Goal: Task Accomplishment & Management: Use online tool/utility

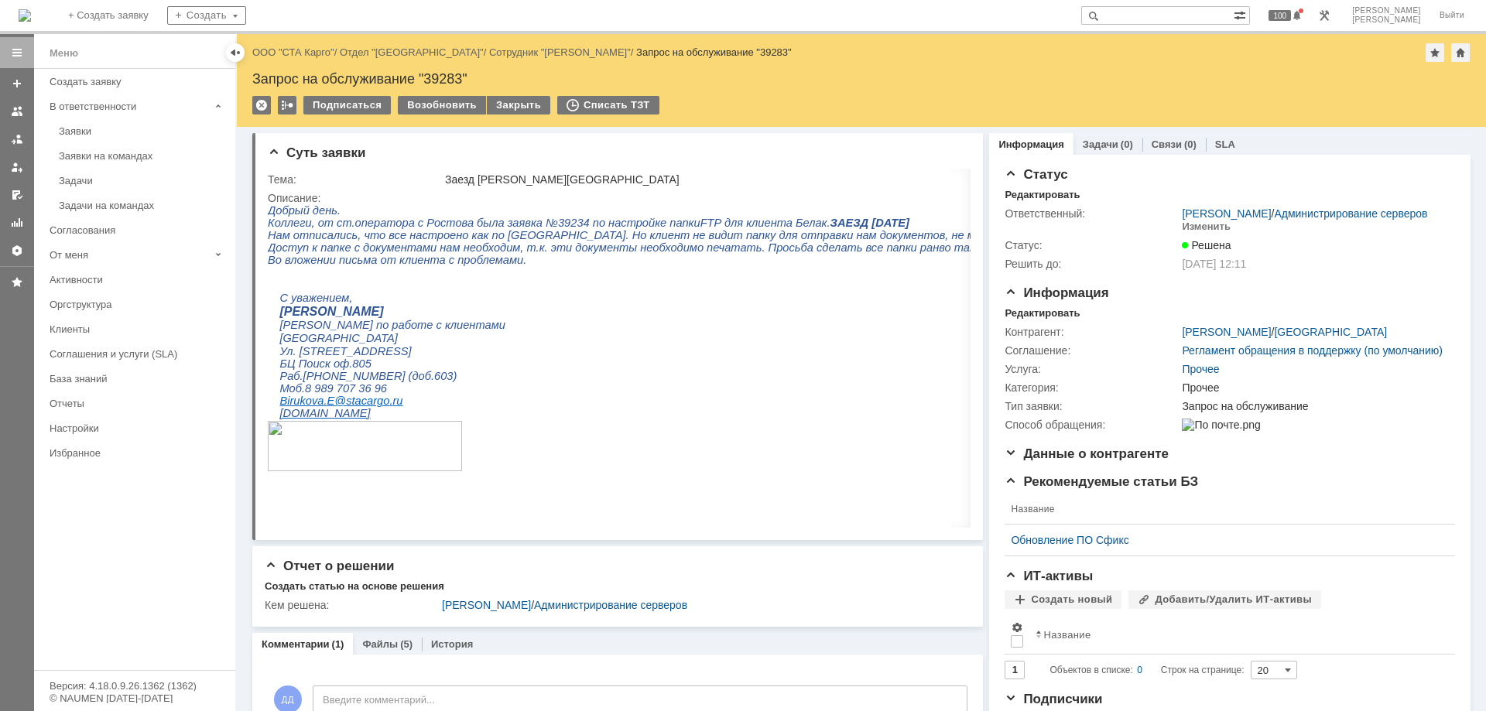
click at [1209, 12] on input "text" at bounding box center [1157, 15] width 152 height 19
paste input "39317"
type input "39317"
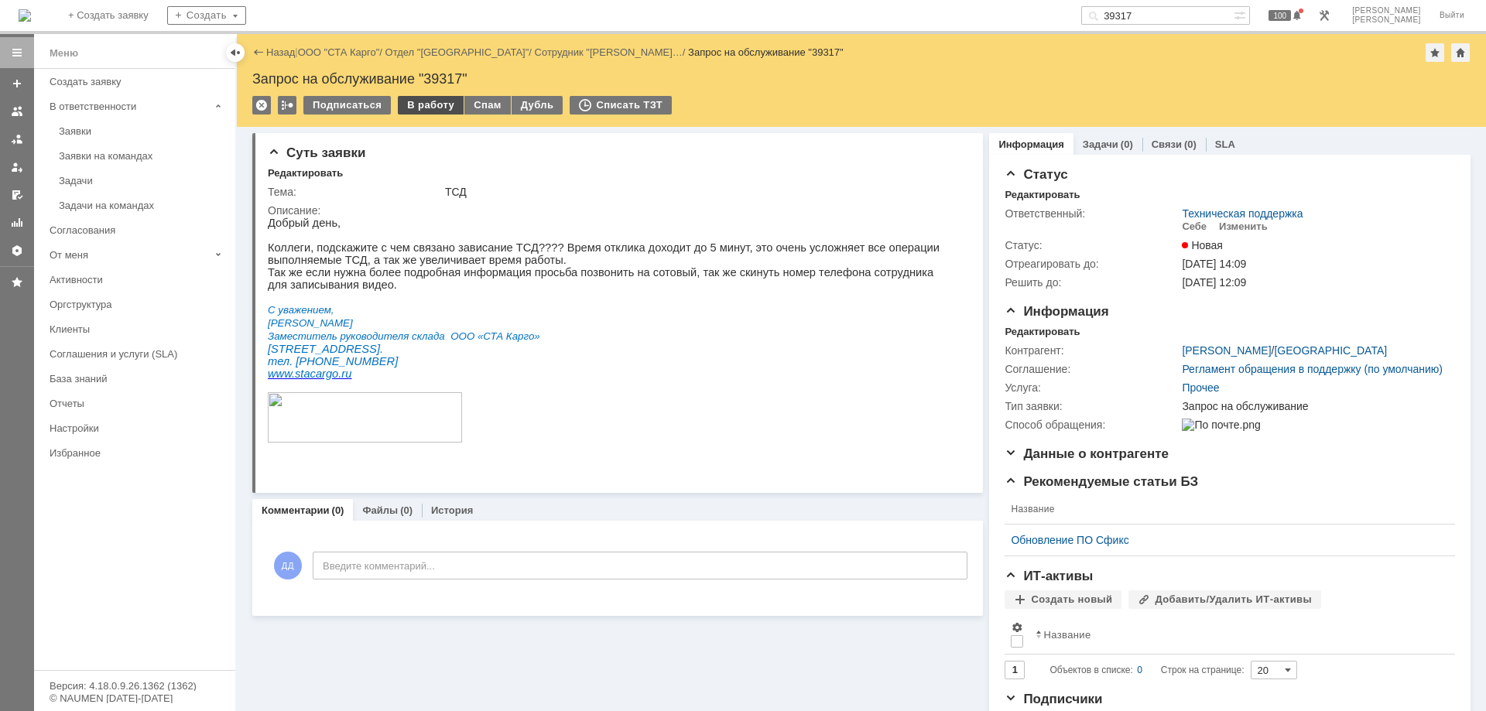
click at [422, 103] on div "В работу" at bounding box center [431, 105] width 66 height 19
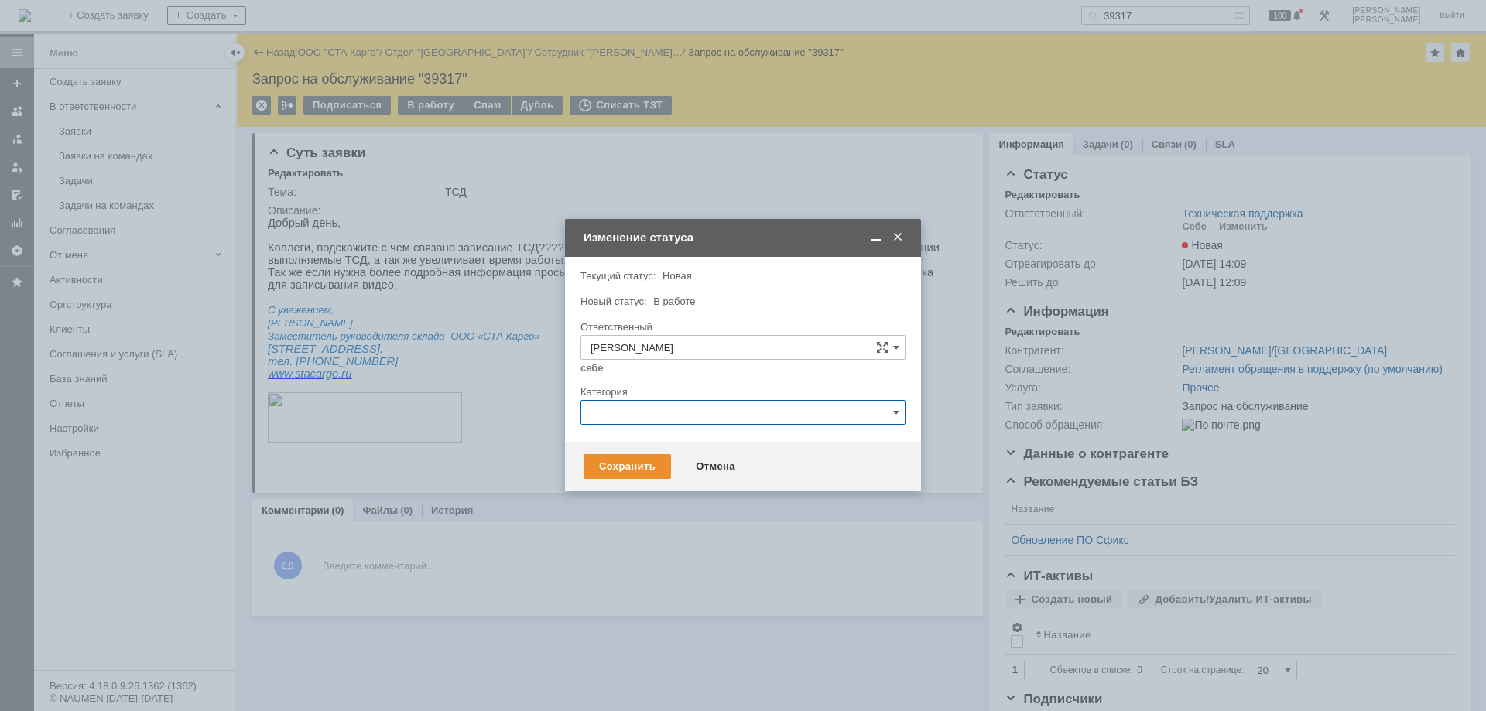
click at [670, 414] on input "text" at bounding box center [742, 412] width 325 height 25
click at [675, 490] on span "Прочее" at bounding box center [742, 491] width 305 height 12
click at [610, 465] on div "Сохранить" at bounding box center [626, 466] width 87 height 25
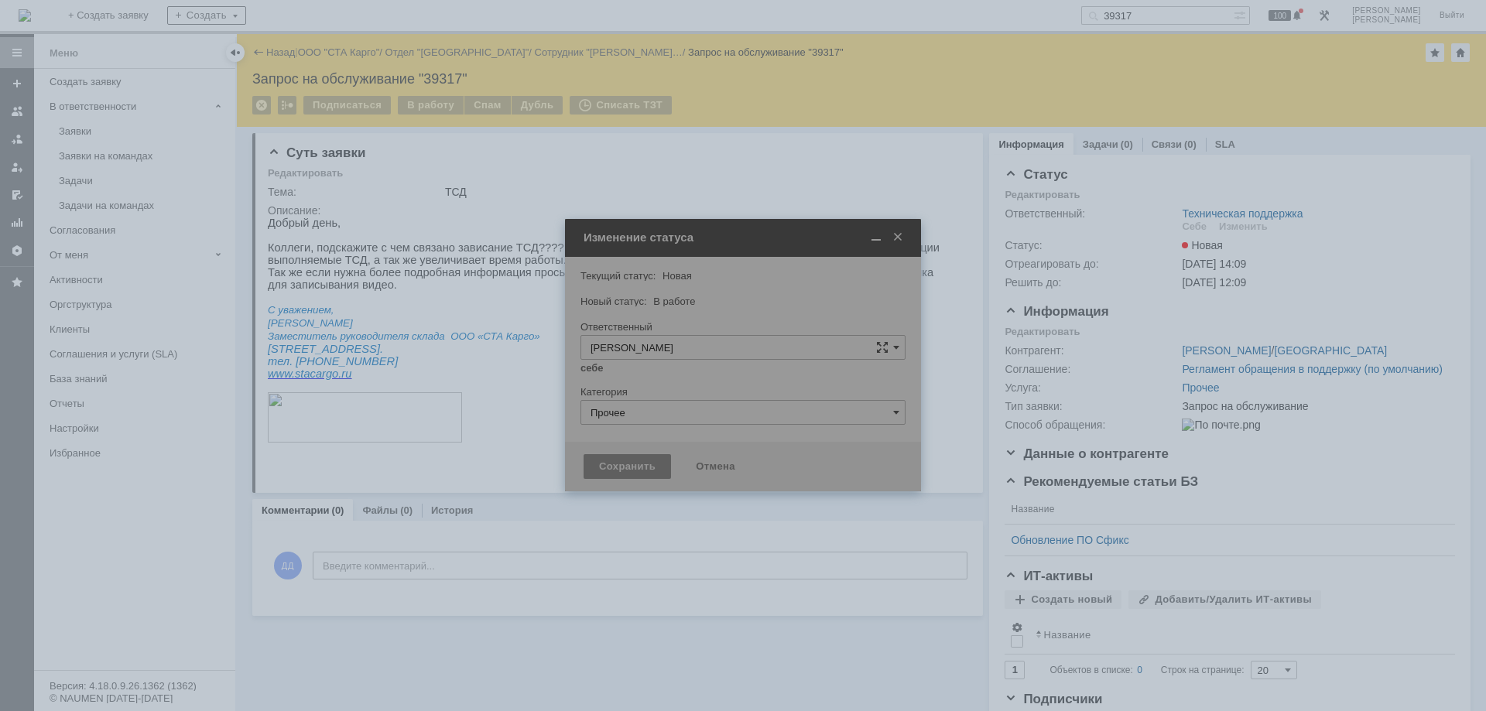
type input "Прочее"
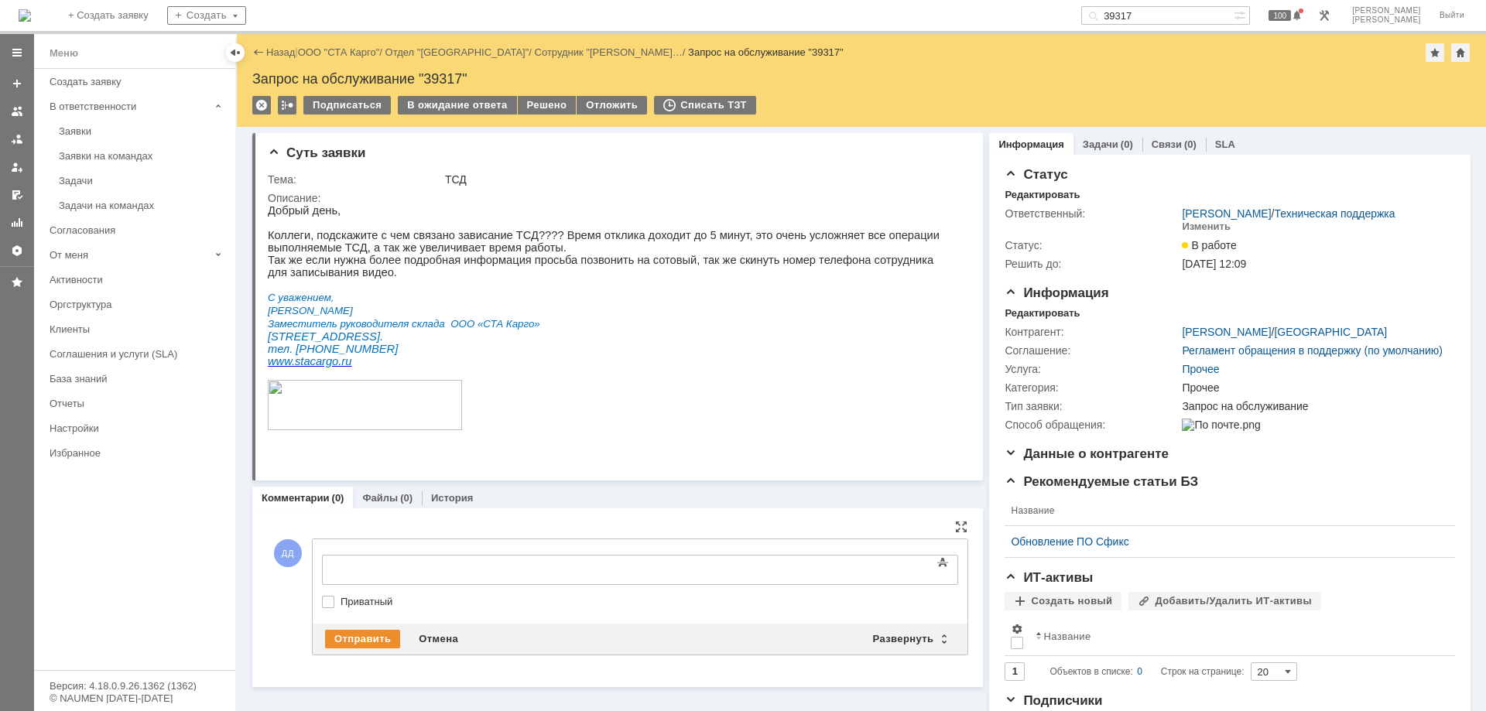
scroll to position [0, 0]
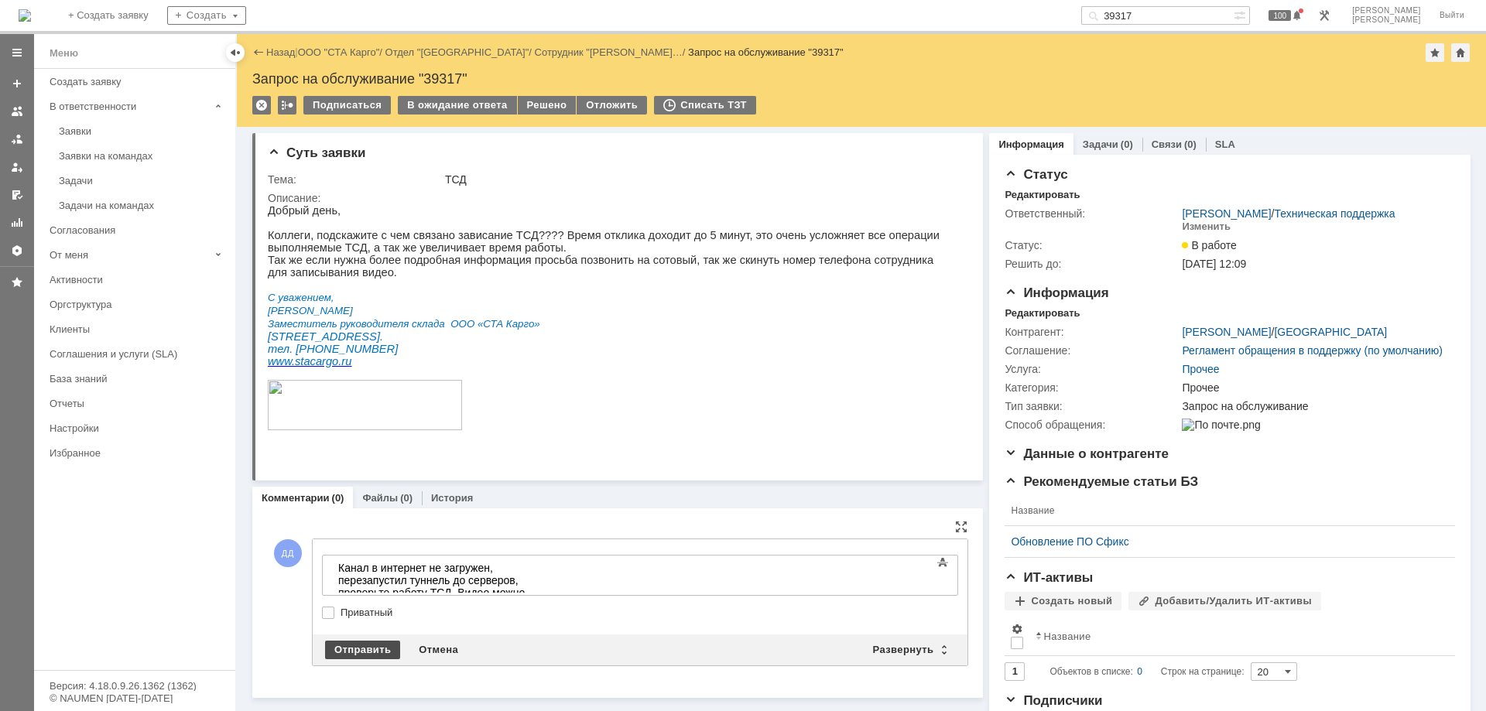
click at [375, 643] on div "Отправить" at bounding box center [362, 650] width 75 height 19
